Goal: Task Accomplishment & Management: Use online tool/utility

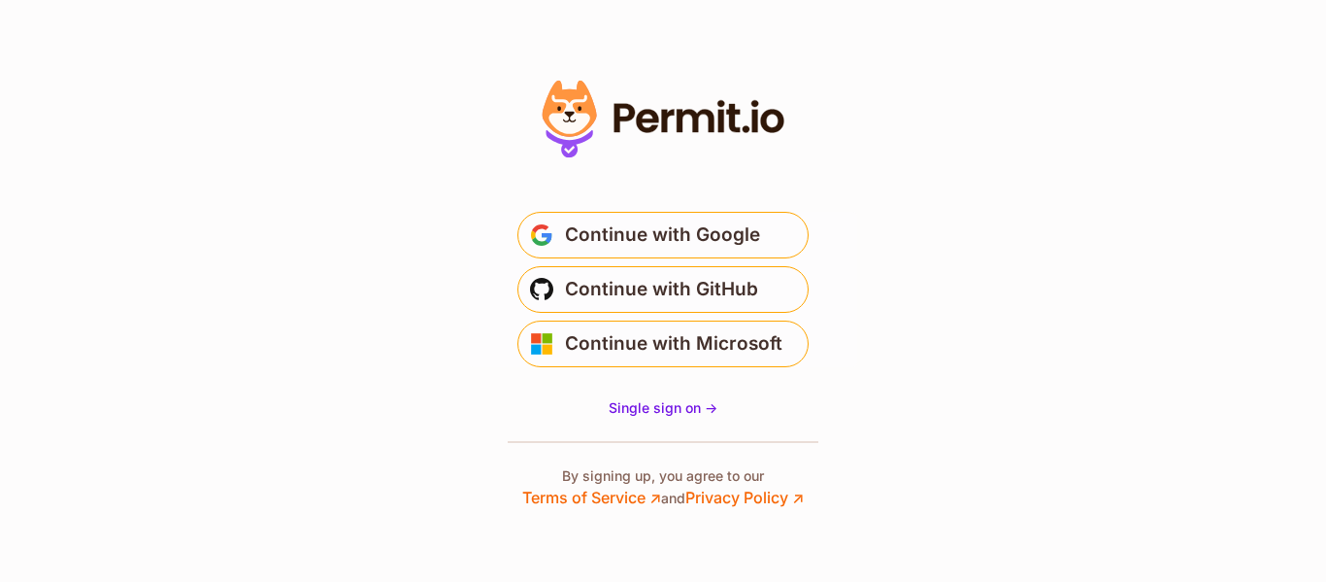
click at [632, 227] on span "Continue with Google" at bounding box center [662, 234] width 195 height 31
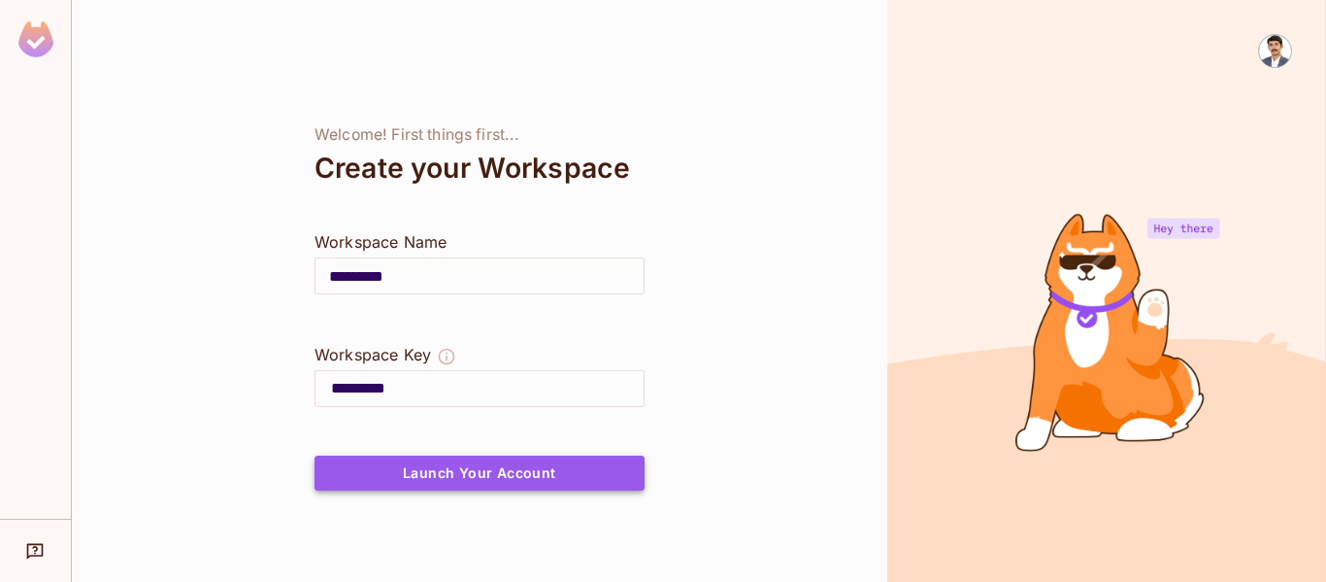
click at [491, 474] on button "Launch Your Account" at bounding box center [480, 472] width 330 height 35
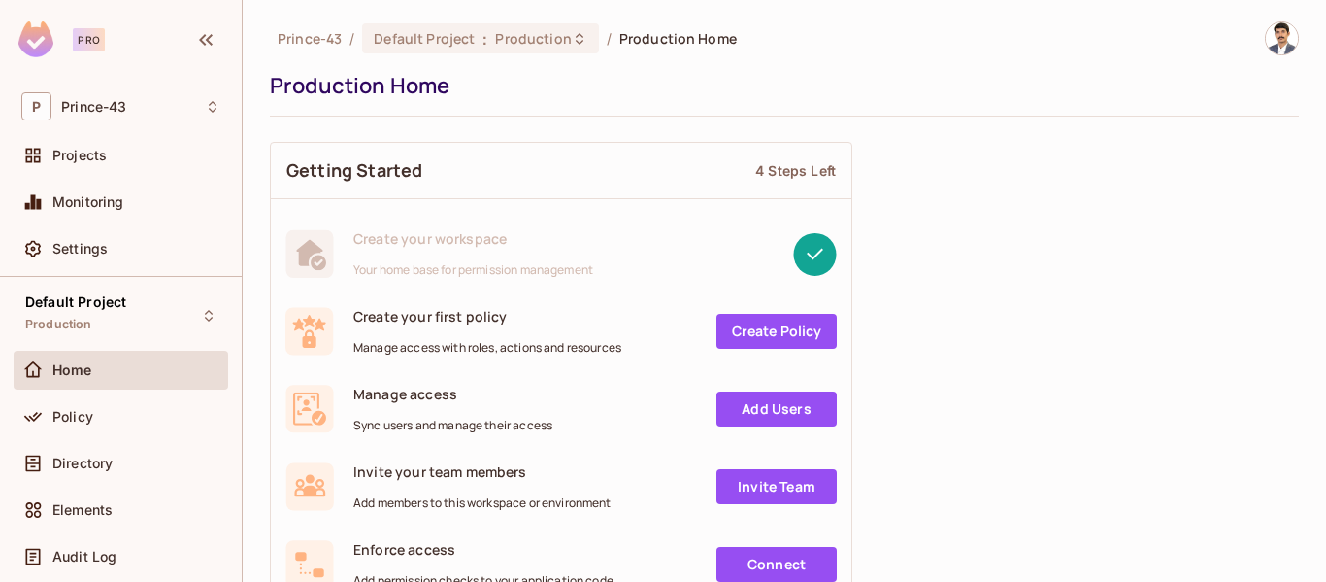
click at [764, 325] on link "Create Policy" at bounding box center [776, 331] width 120 height 35
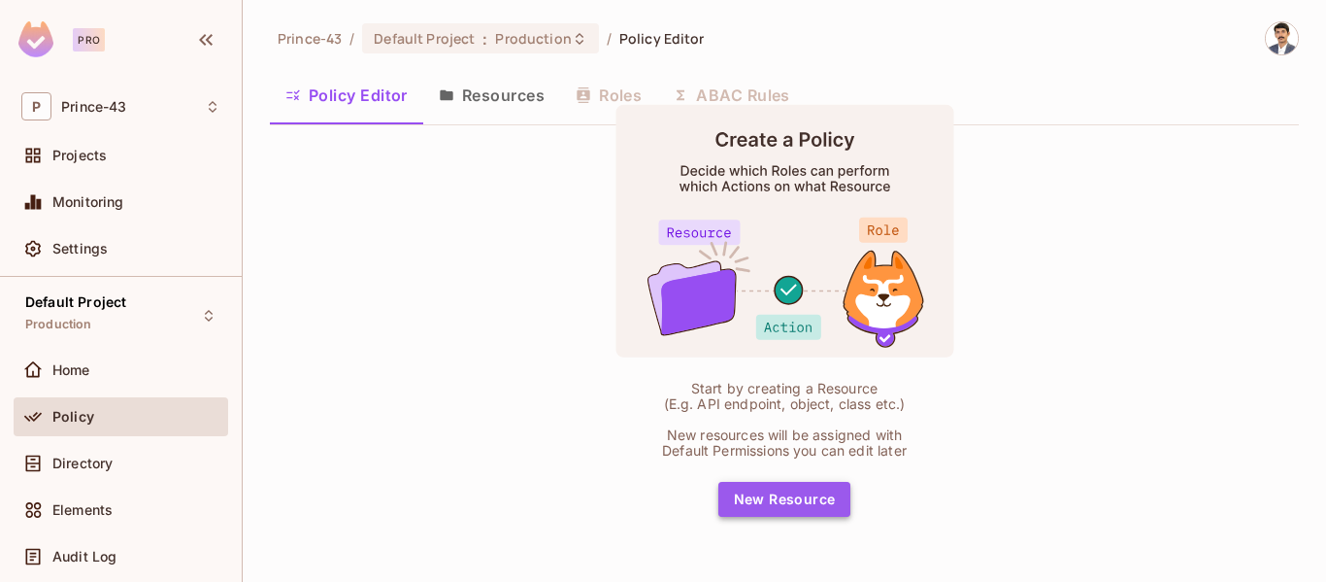
click at [795, 497] on button "New Resource" at bounding box center [784, 499] width 133 height 35
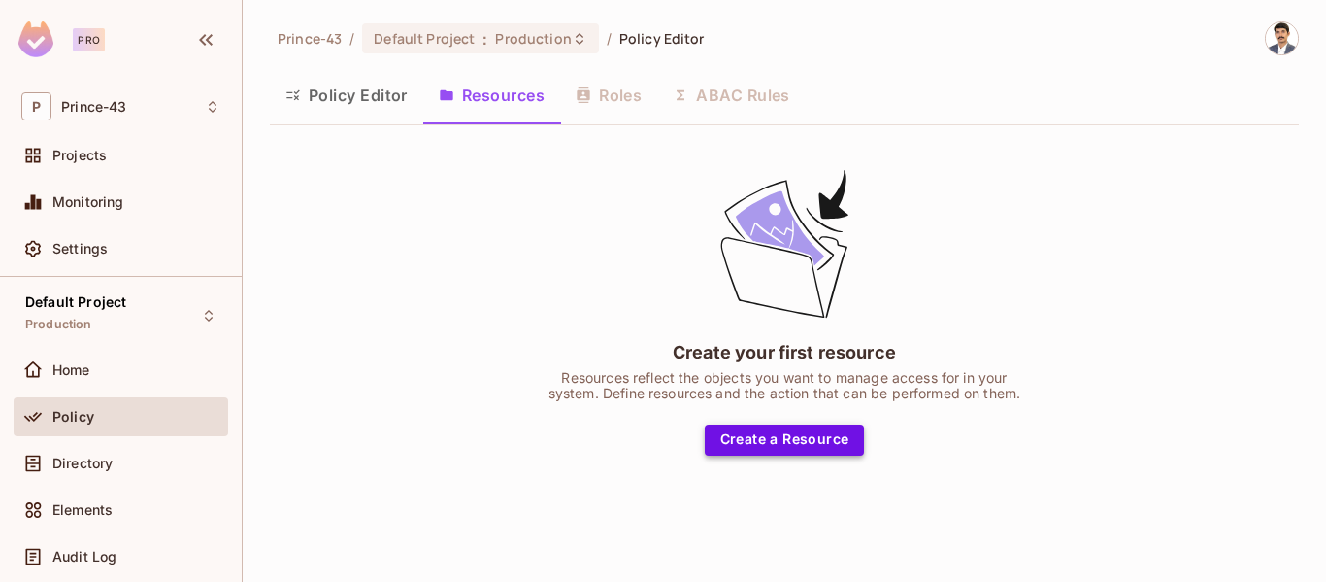
click at [786, 439] on button "Create a Resource" at bounding box center [785, 439] width 160 height 31
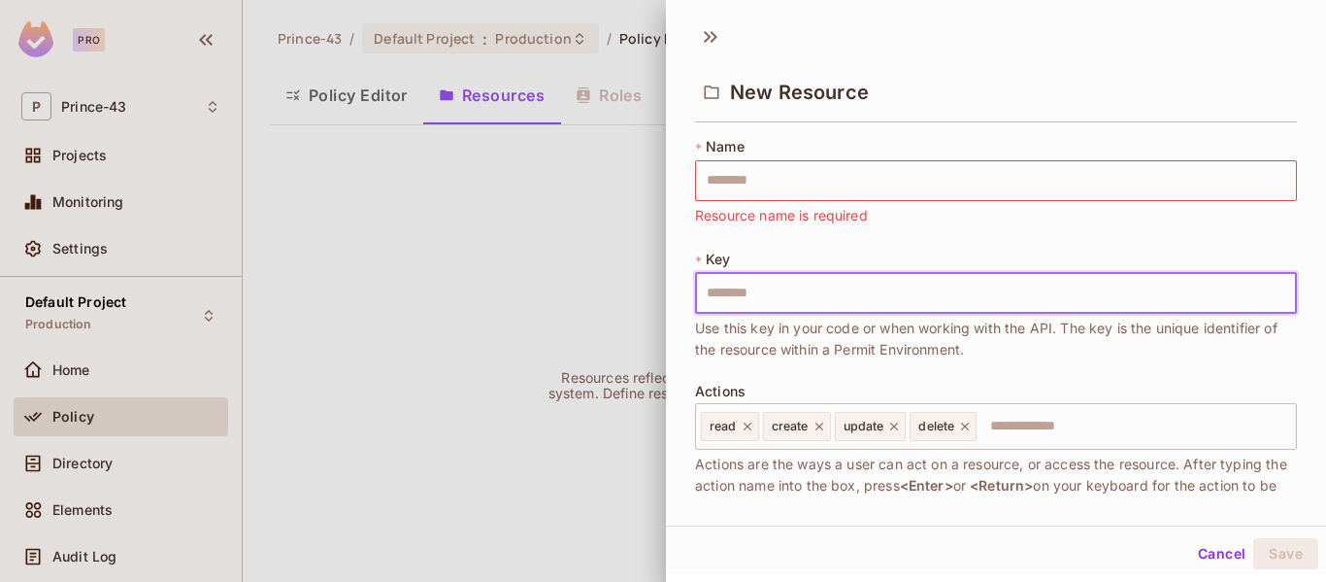
click at [780, 292] on input "text" at bounding box center [996, 293] width 602 height 41
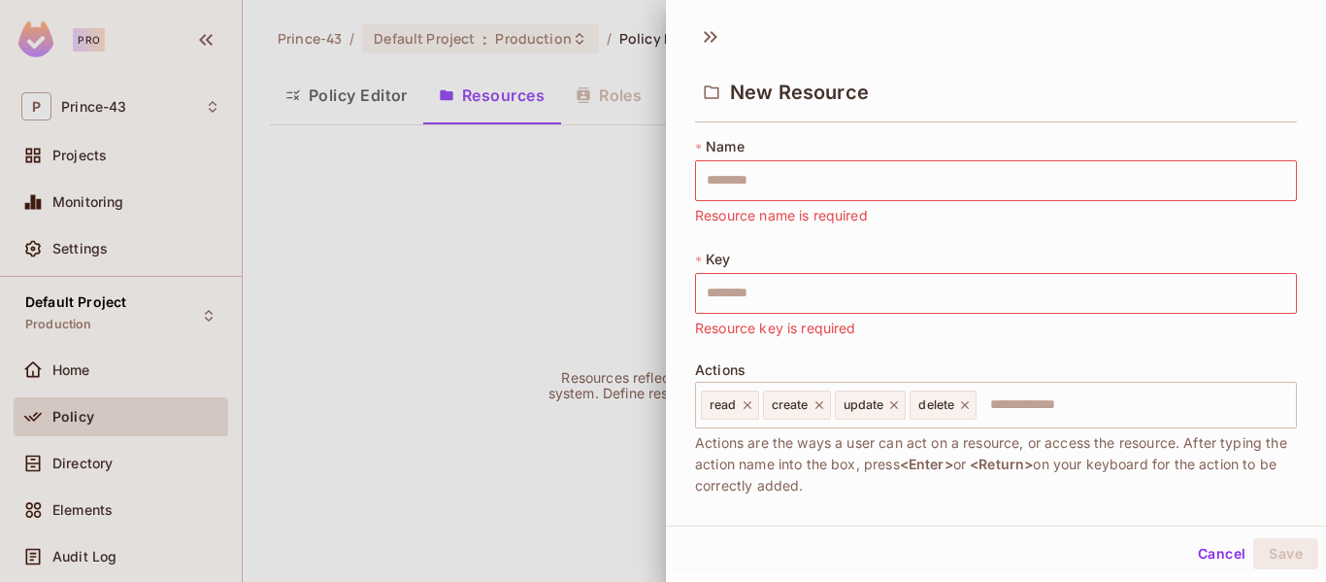
click at [561, 252] on div at bounding box center [663, 291] width 1326 height 582
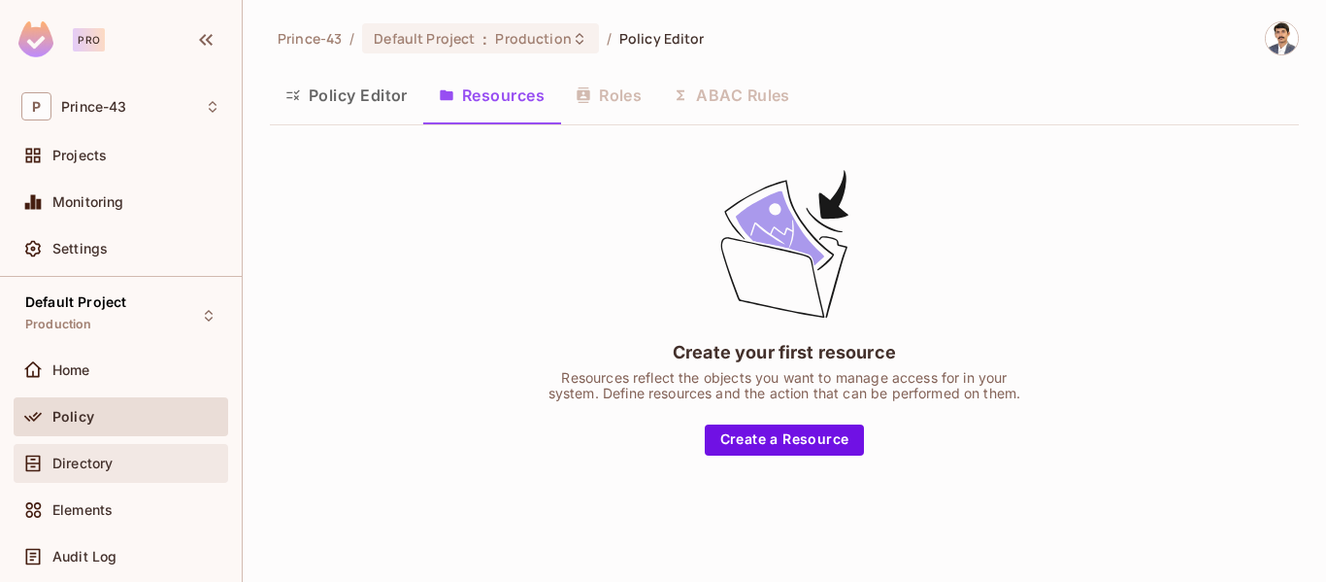
click at [88, 465] on span "Directory" at bounding box center [82, 463] width 60 height 16
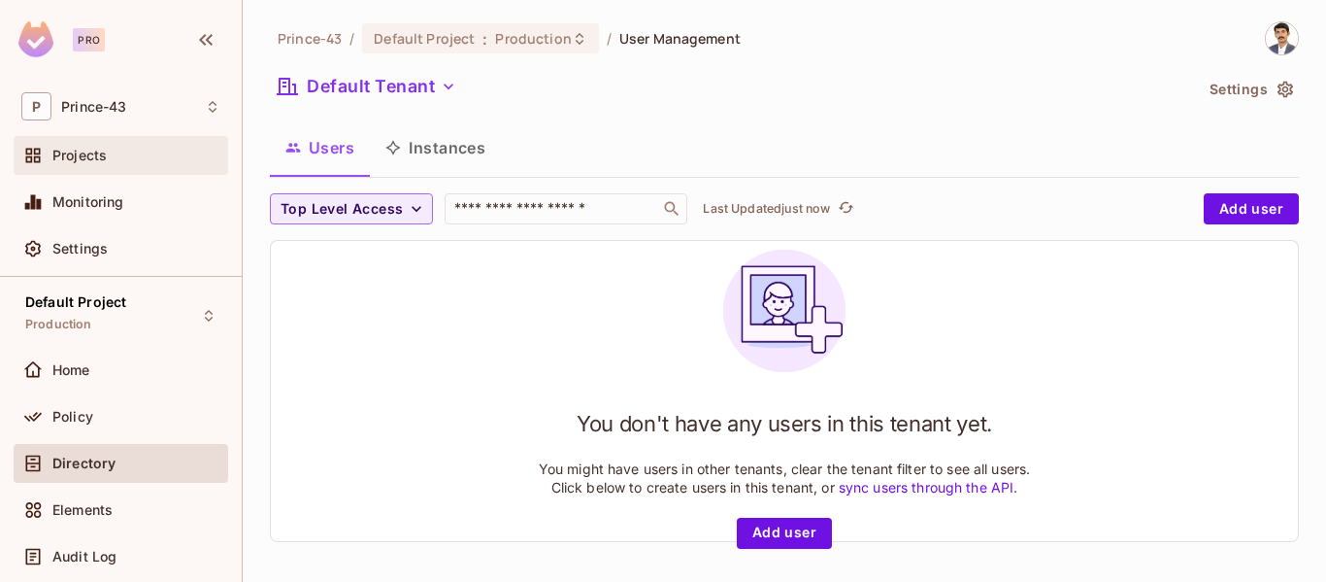
click at [94, 162] on span "Projects" at bounding box center [79, 156] width 54 height 16
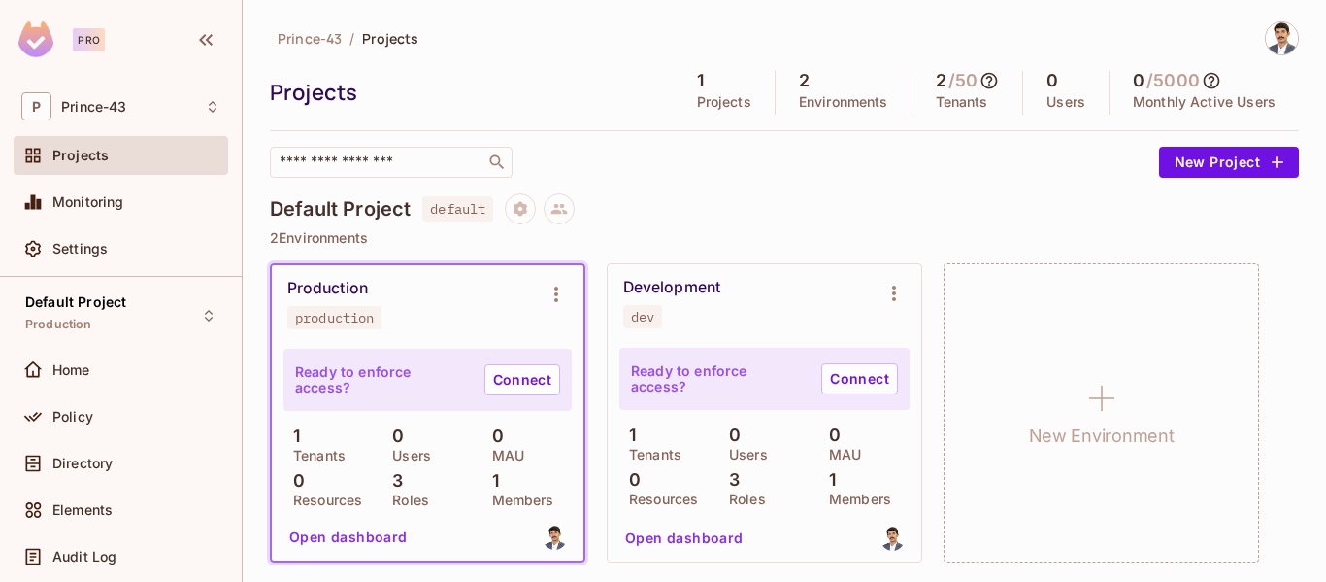
scroll to position [2, 0]
click at [518, 382] on link "Connect" at bounding box center [522, 377] width 76 height 31
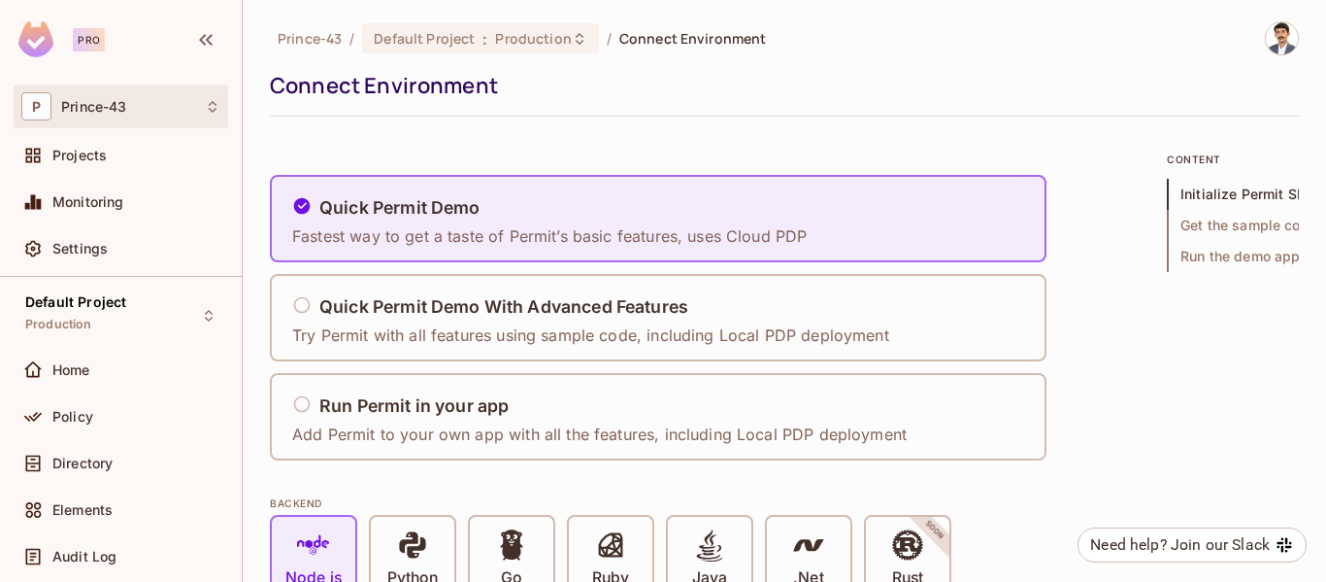
click at [98, 116] on div "P Prince-43" at bounding box center [120, 106] width 199 height 28
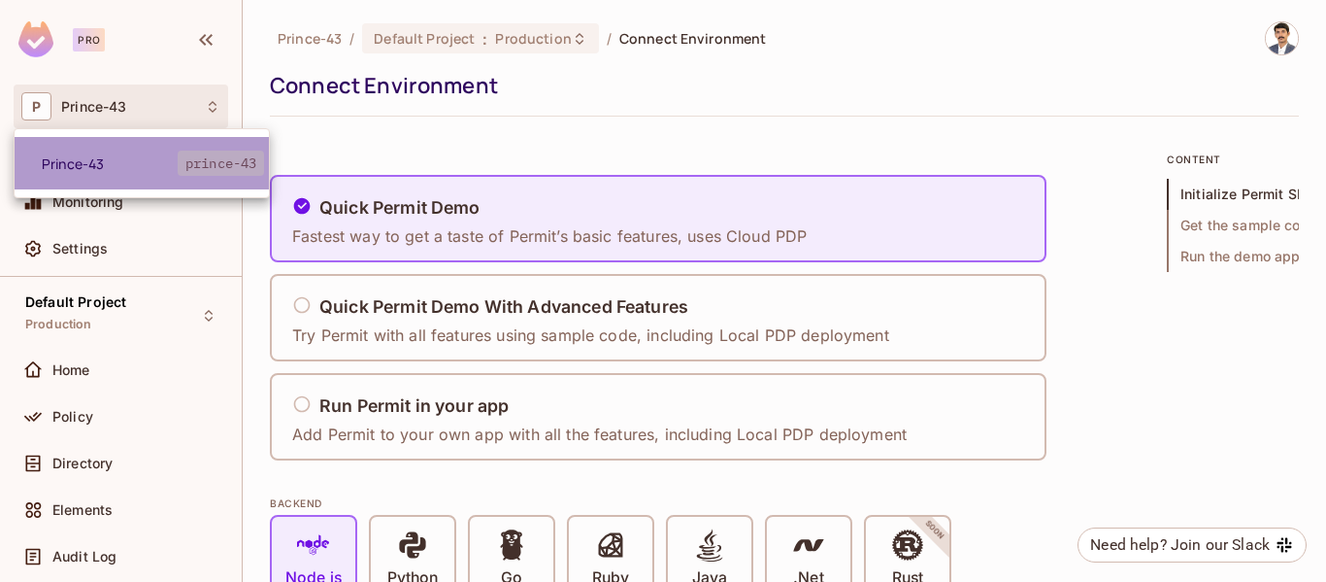
click at [111, 164] on span "Prince-43" at bounding box center [110, 163] width 136 height 18
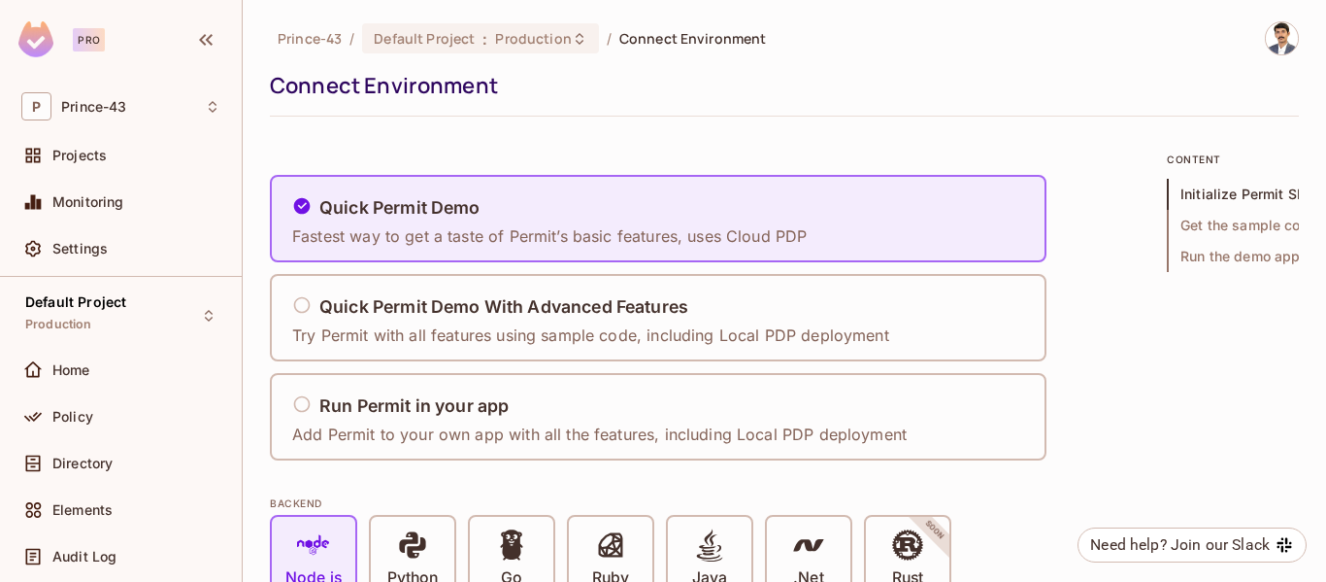
click at [1271, 37] on img at bounding box center [1282, 38] width 32 height 32
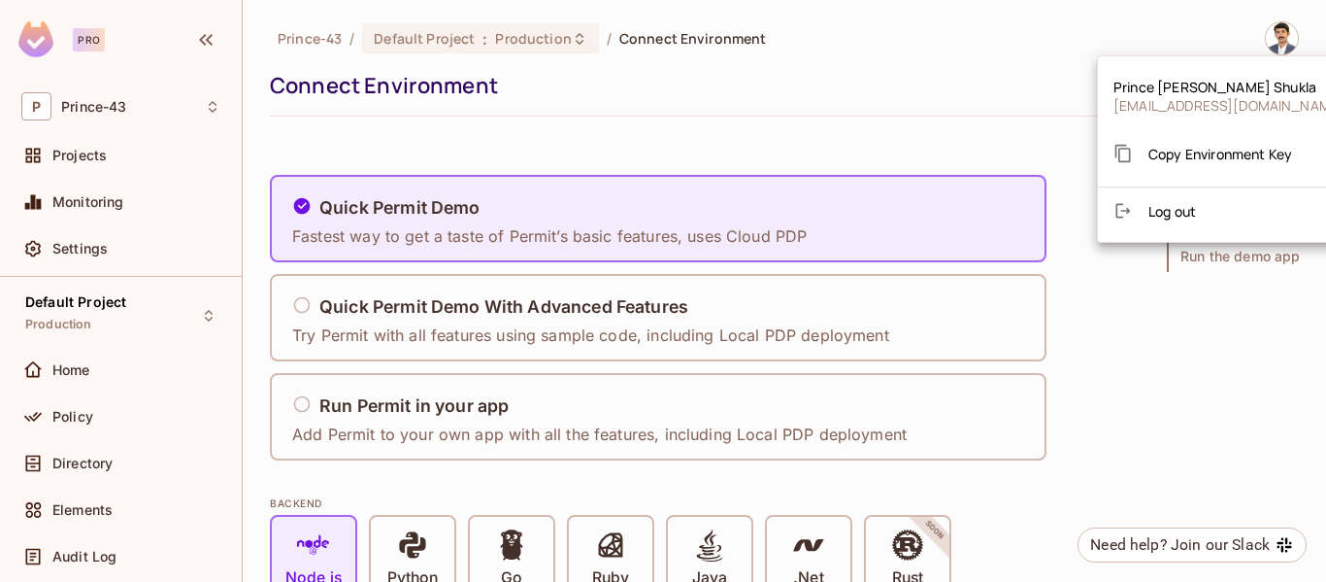
click at [1045, 76] on div at bounding box center [663, 291] width 1326 height 582
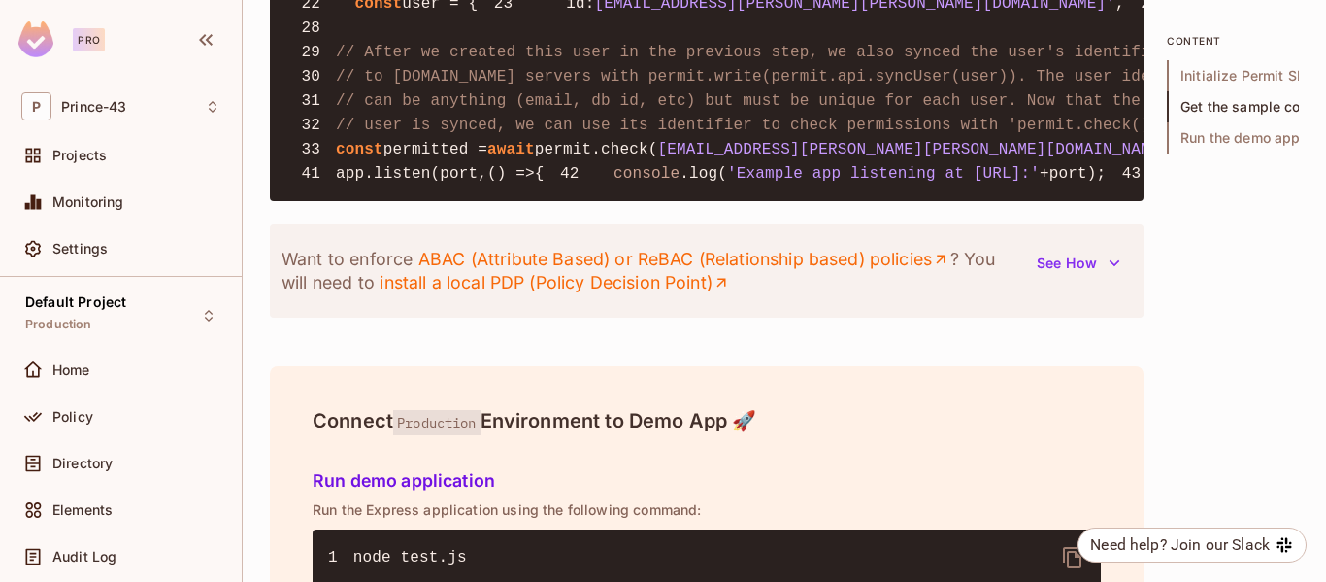
scroll to position [810, 0]
